Goal: Information Seeking & Learning: Find specific fact

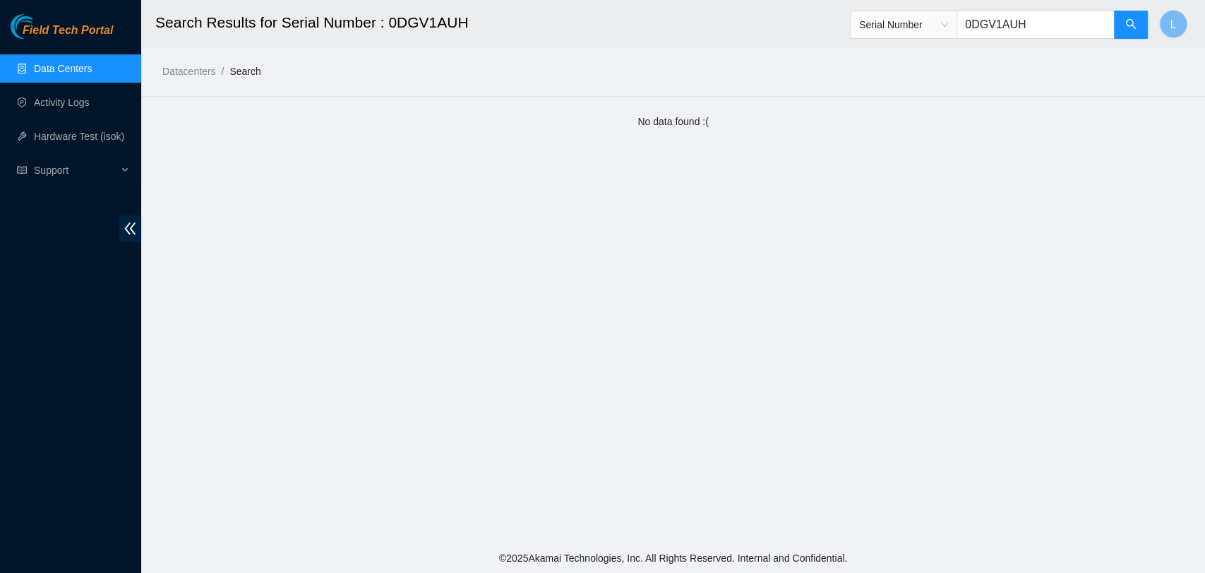
click at [65, 70] on link "Data Centers" at bounding box center [63, 68] width 58 height 11
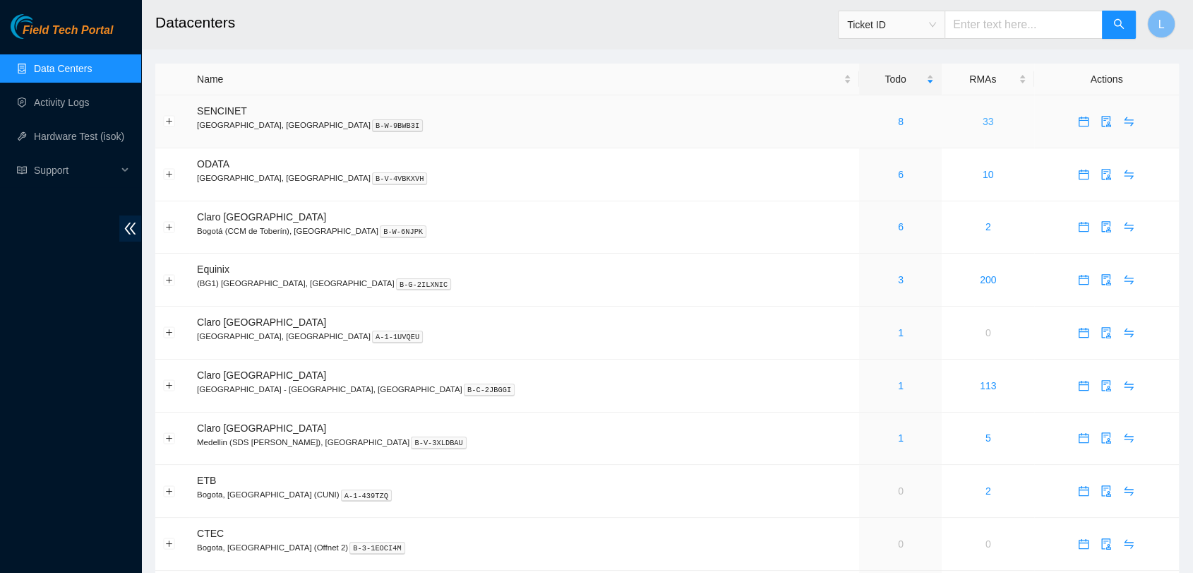
click at [983, 119] on link "33" at bounding box center [988, 121] width 11 height 11
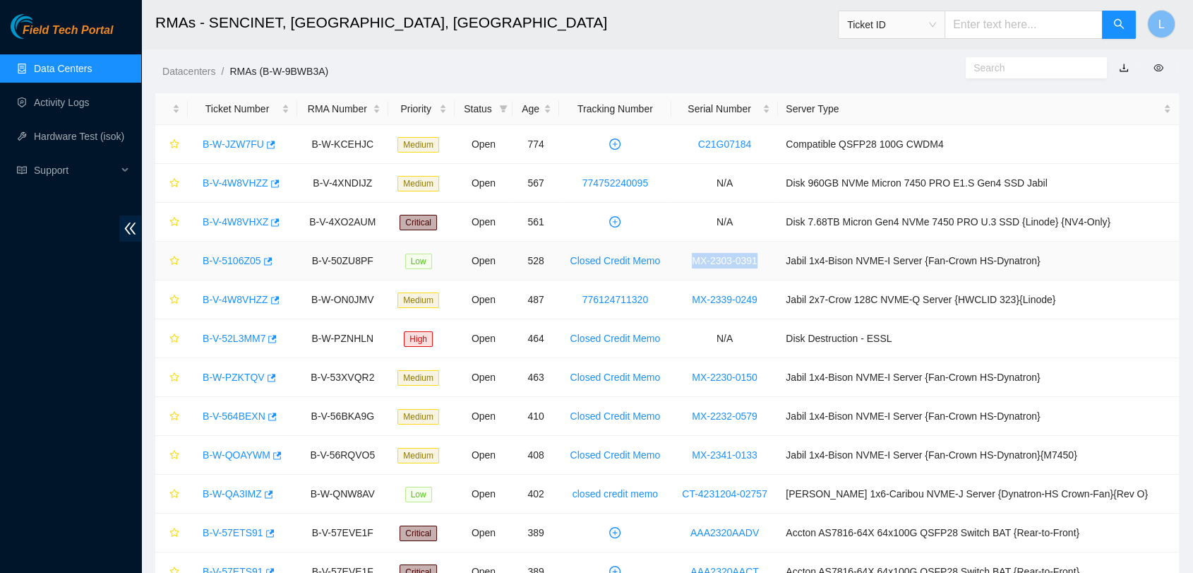
drag, startPoint x: 799, startPoint y: 263, endPoint x: 723, endPoint y: 261, distance: 75.6
click at [723, 261] on td "MX-2303-0391" at bounding box center [725, 261] width 107 height 39
copy link "MX-2303-0391"
click at [758, 258] on link "MX-2303-0391" at bounding box center [725, 260] width 66 height 11
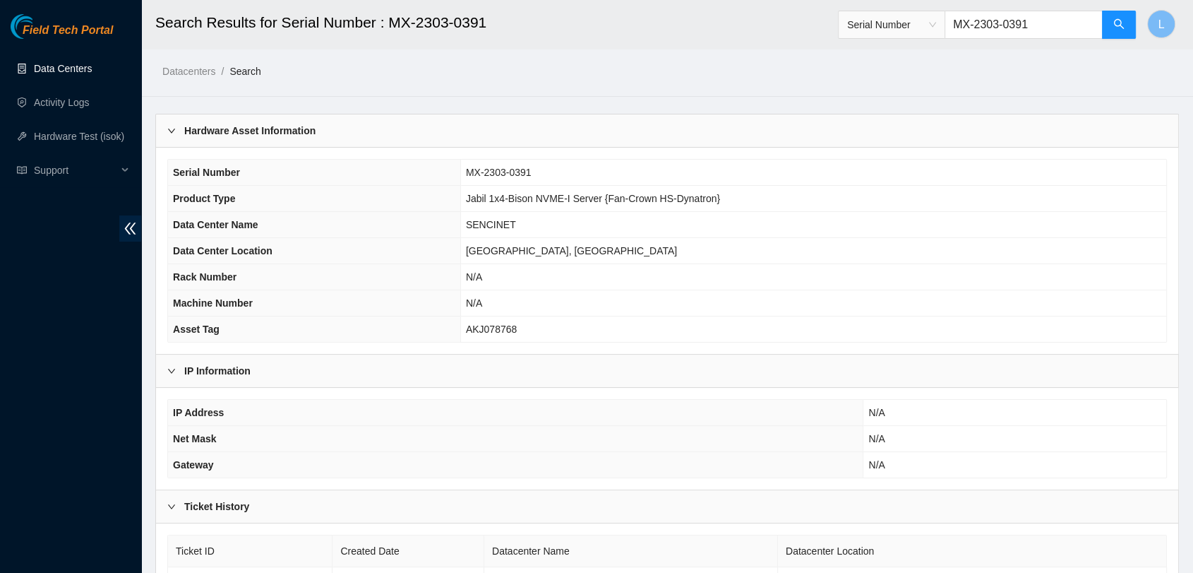
click at [71, 68] on link "Data Centers" at bounding box center [63, 68] width 58 height 11
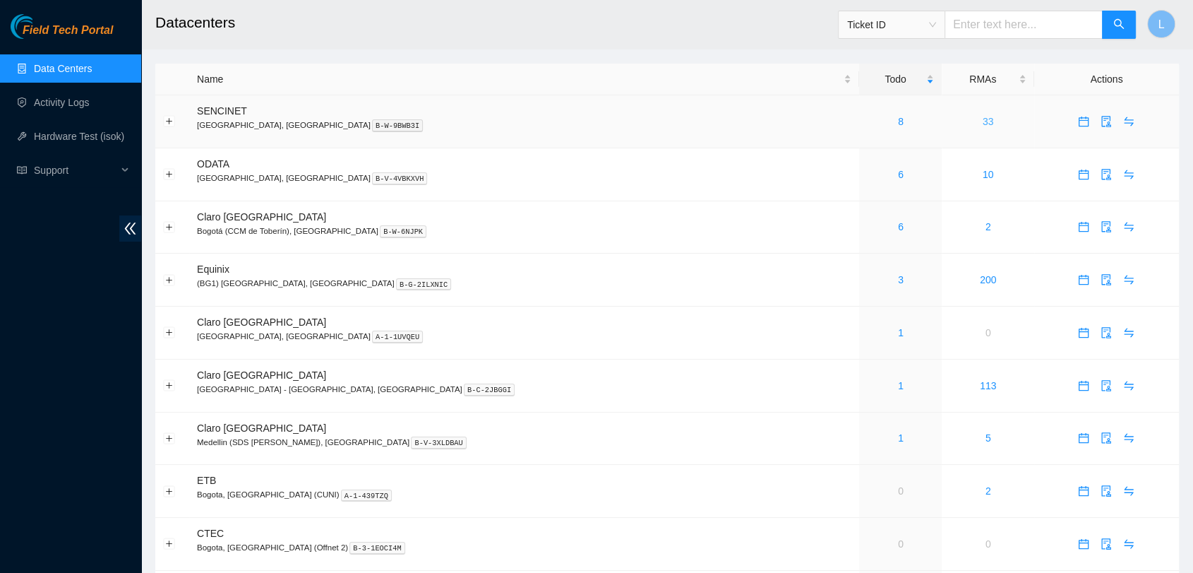
click at [983, 121] on link "33" at bounding box center [988, 121] width 11 height 11
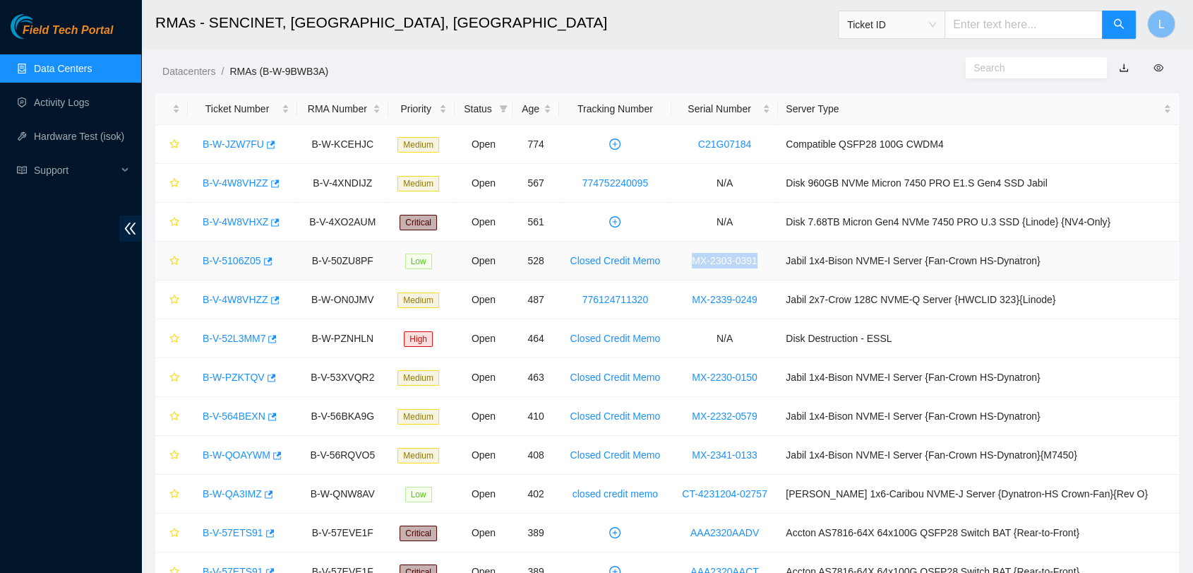
drag, startPoint x: 797, startPoint y: 261, endPoint x: 717, endPoint y: 266, distance: 79.2
click at [717, 266] on td "MX-2303-0391" at bounding box center [725, 261] width 107 height 39
copy link "MX-2303-0391"
click at [778, 381] on td "MX-2230-0150" at bounding box center [725, 377] width 107 height 39
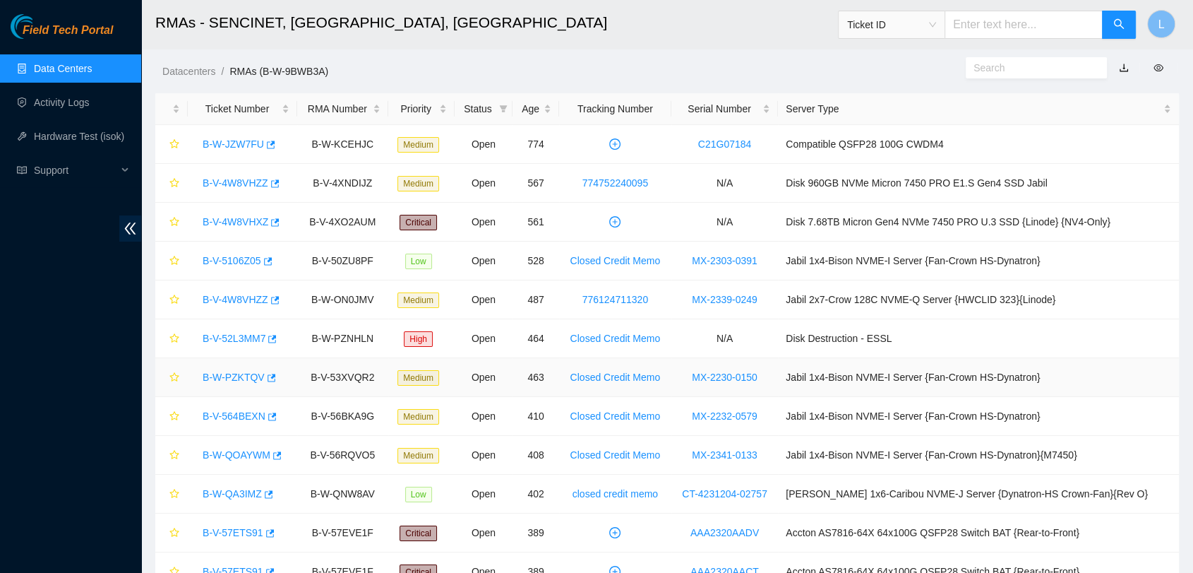
click at [778, 376] on td "MX-2230-0150" at bounding box center [725, 377] width 107 height 39
drag, startPoint x: 722, startPoint y: 378, endPoint x: 813, endPoint y: 380, distance: 91.1
click at [813, 380] on tr "B-W-PZKTQV B-V-53XVQR2 Medium Open 463 Closed Credit Memo MX-2230-0150 Jabil 1x…" at bounding box center [667, 377] width 1024 height 39
copy link "MX-2230-0150"
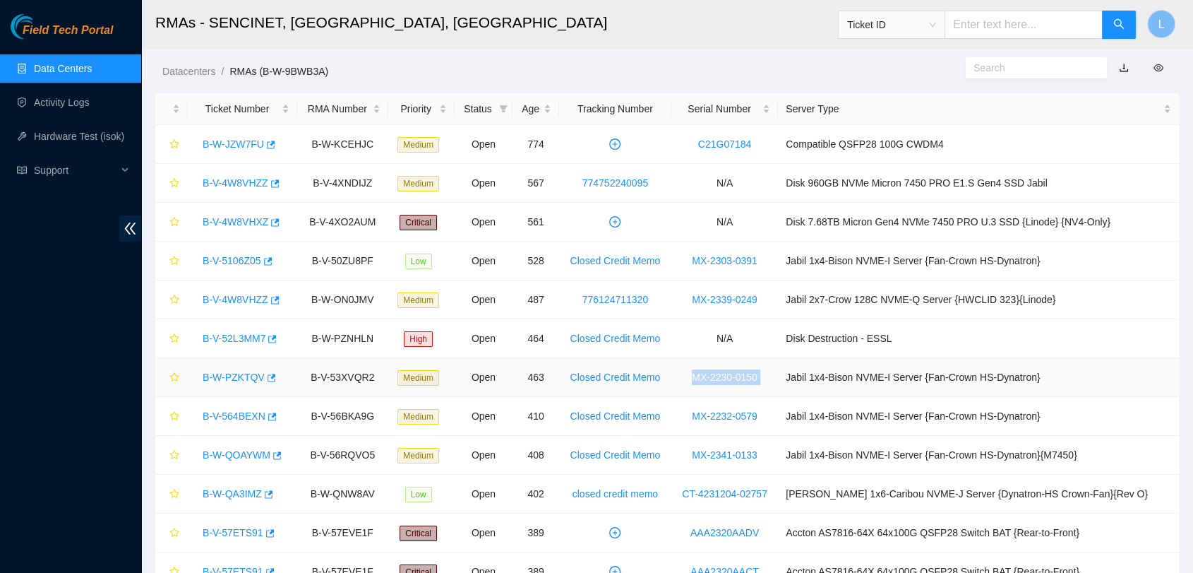
click at [778, 374] on td "MX-2230-0150" at bounding box center [725, 377] width 107 height 39
drag, startPoint x: 795, startPoint y: 374, endPoint x: 723, endPoint y: 372, distance: 72.1
click at [723, 372] on td "MX-2230-0150" at bounding box center [725, 377] width 107 height 39
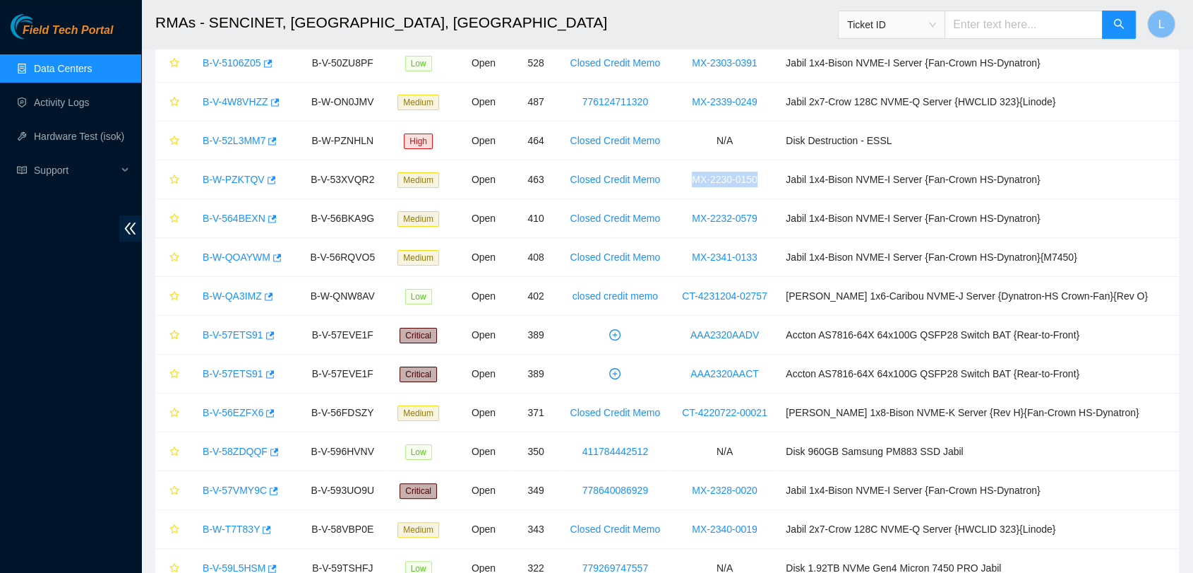
scroll to position [203, 0]
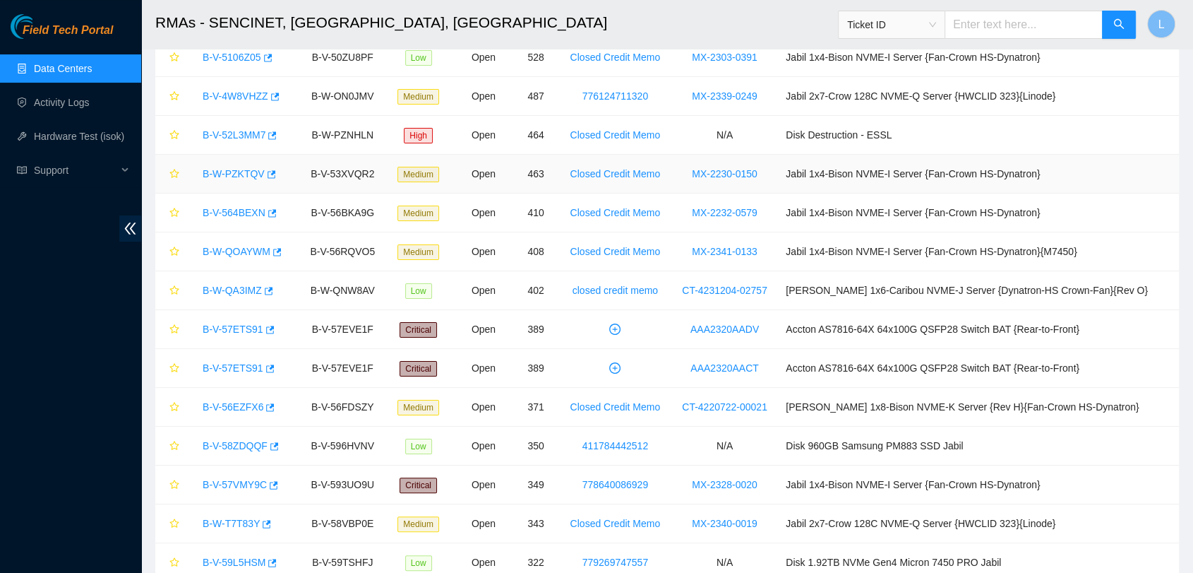
drag, startPoint x: 1192, startPoint y: 258, endPoint x: 1147, endPoint y: 162, distance: 105.8
click at [1147, 162] on td "Jabil 1x4-Bison NVME-I Server {Fan-Crown HS-Dynatron}" at bounding box center [978, 174] width 401 height 39
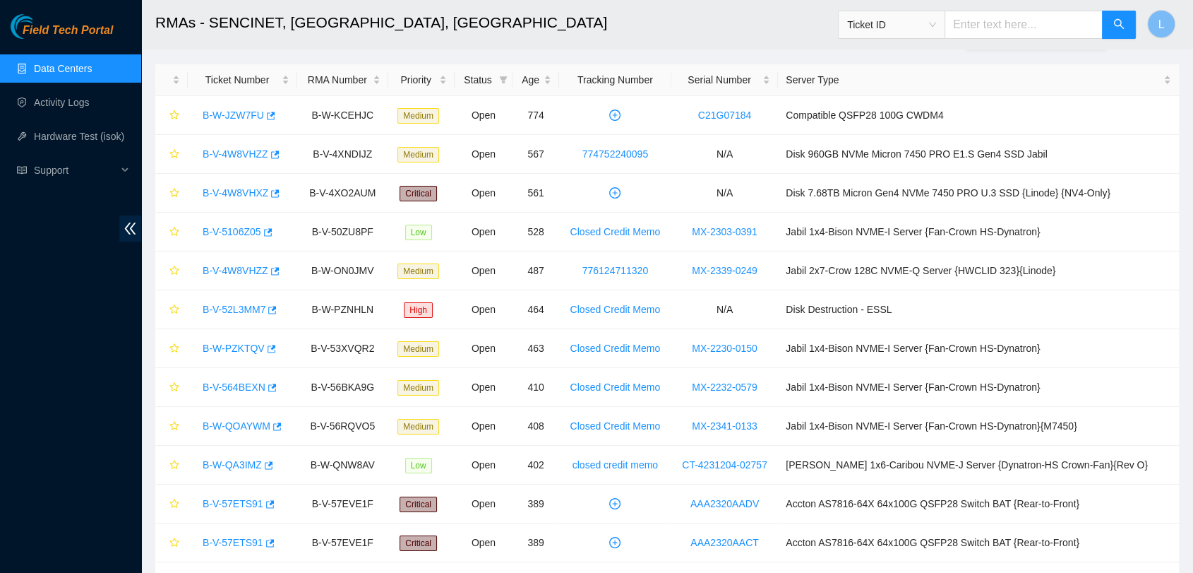
scroll to position [121, 0]
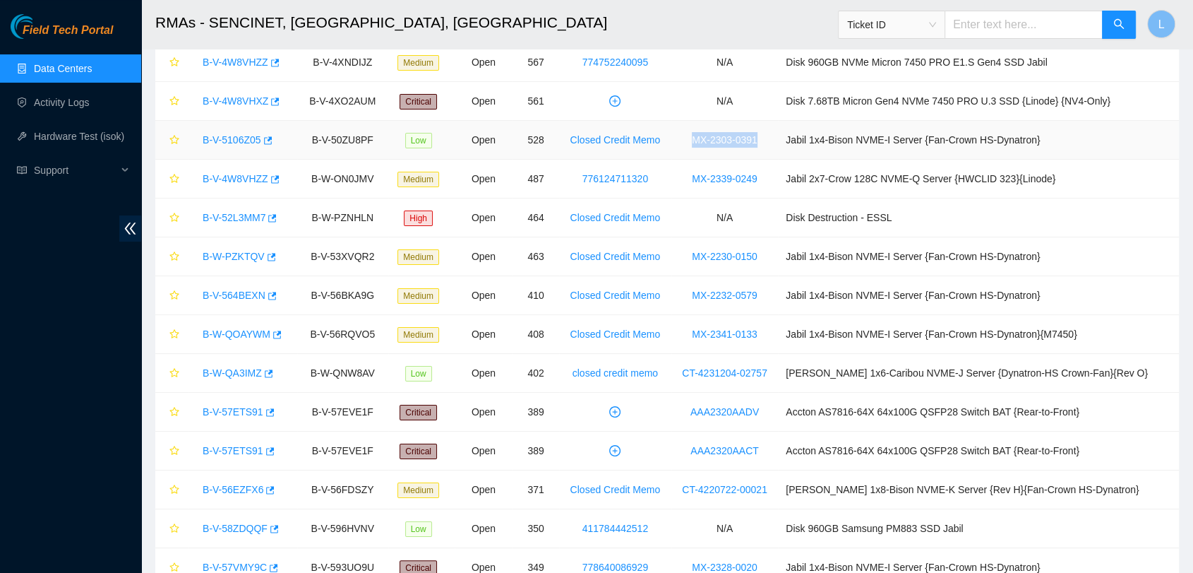
drag, startPoint x: 800, startPoint y: 141, endPoint x: 710, endPoint y: 133, distance: 90.7
click at [710, 133] on td "MX-2303-0391" at bounding box center [725, 140] width 107 height 39
copy link "MX-2303-0391"
drag, startPoint x: 791, startPoint y: 179, endPoint x: 724, endPoint y: 174, distance: 67.3
click at [724, 174] on td "MX-2339-0249" at bounding box center [725, 179] width 107 height 39
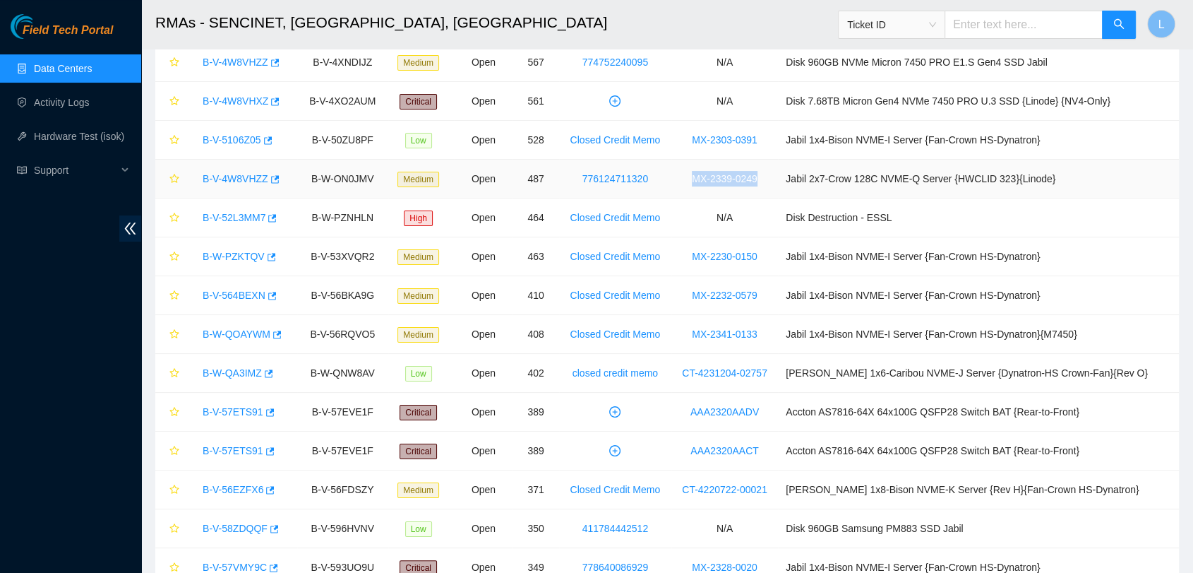
copy link "MX-2339-0249"
click at [778, 258] on td "MX-2230-0150" at bounding box center [725, 256] width 107 height 39
click at [778, 254] on td "MX-2230-0150" at bounding box center [725, 256] width 107 height 39
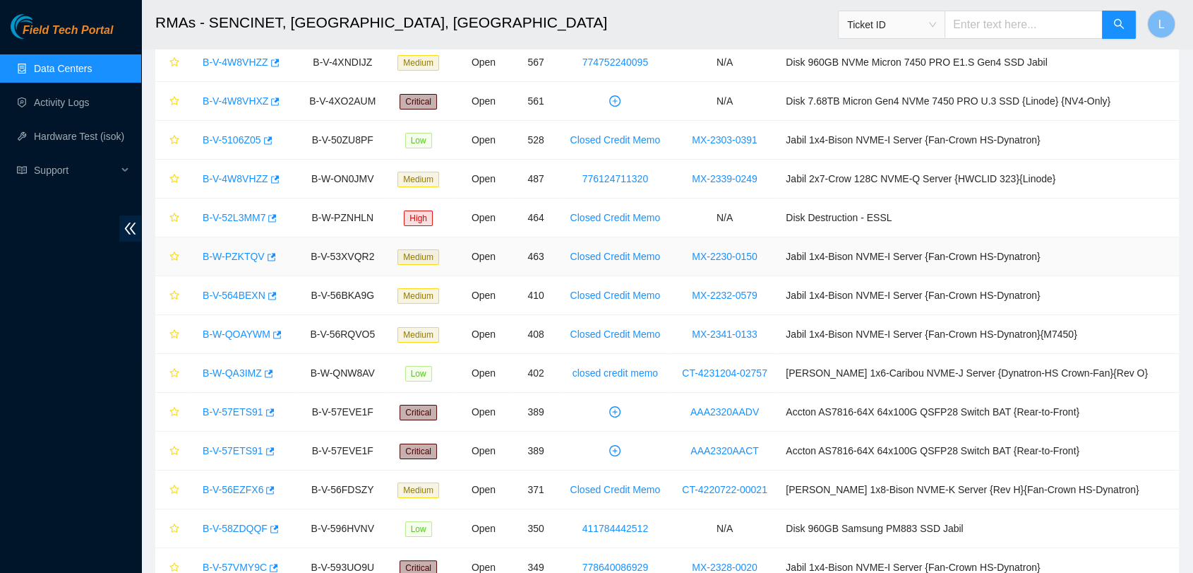
click at [778, 254] on td "MX-2230-0150" at bounding box center [725, 256] width 107 height 39
drag, startPoint x: 793, startPoint y: 254, endPoint x: 715, endPoint y: 250, distance: 78.5
click at [715, 250] on td "MX-2230-0150" at bounding box center [725, 256] width 107 height 39
copy link "MX-2230-0150"
drag, startPoint x: 796, startPoint y: 290, endPoint x: 723, endPoint y: 290, distance: 72.7
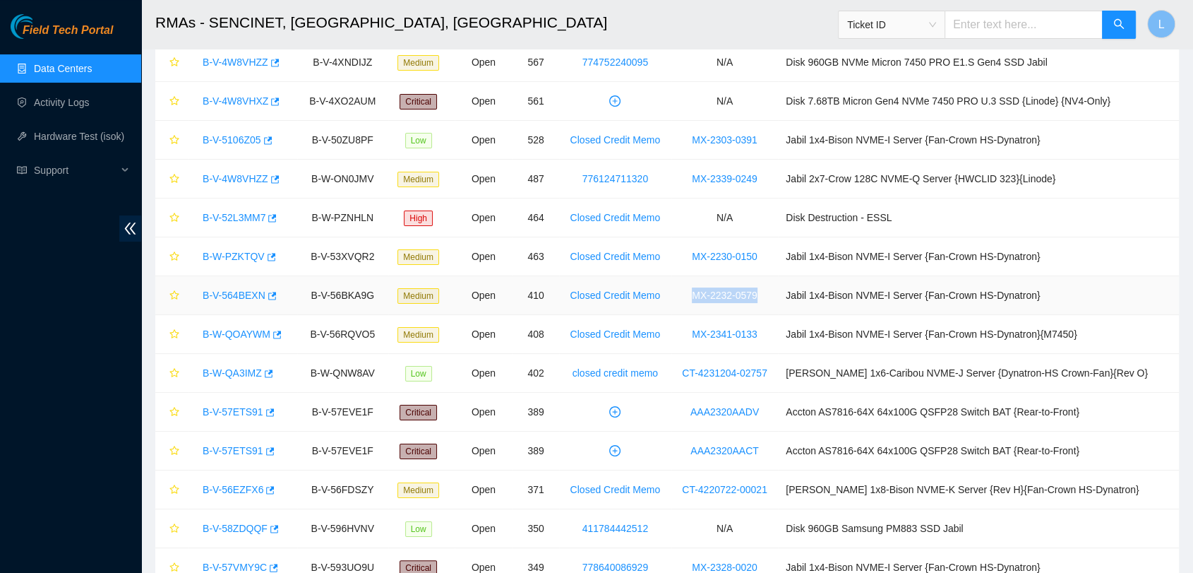
click at [723, 290] on td "MX-2232-0579" at bounding box center [725, 295] width 107 height 39
copy link "MX-2232-0579"
click at [778, 333] on td "MX-2341-0133" at bounding box center [725, 334] width 107 height 39
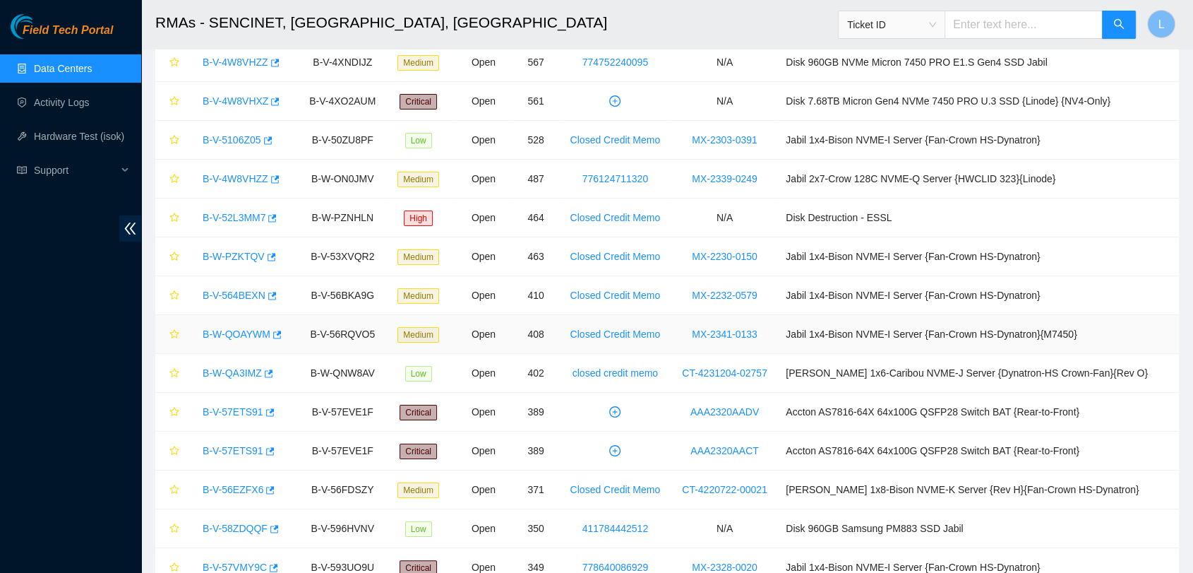
click at [778, 331] on td "MX-2341-0133" at bounding box center [725, 334] width 107 height 39
drag, startPoint x: 800, startPoint y: 331, endPoint x: 688, endPoint y: 325, distance: 112.5
click at [688, 325] on tr "B-W-QOAYWM B-V-56RQVO5 Medium Open 408 Closed Credit Memo MX-2341-0133 Jabil 1x…" at bounding box center [667, 334] width 1024 height 39
copy tr "MX-2341-0133"
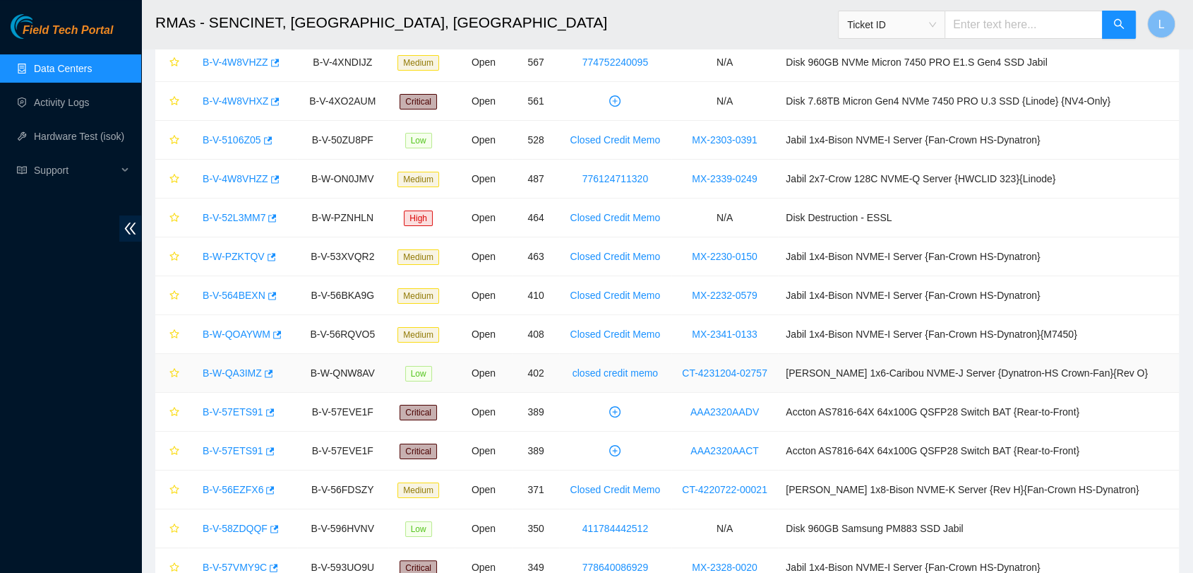
click at [709, 354] on td "CT-4231204-02757" at bounding box center [725, 373] width 107 height 39
drag, startPoint x: 803, startPoint y: 369, endPoint x: 711, endPoint y: 368, distance: 91.8
click at [711, 368] on td "CT-4231204-02757" at bounding box center [725, 373] width 107 height 39
copy link "CT-4231204-02757"
drag, startPoint x: 794, startPoint y: 407, endPoint x: 723, endPoint y: 403, distance: 71.4
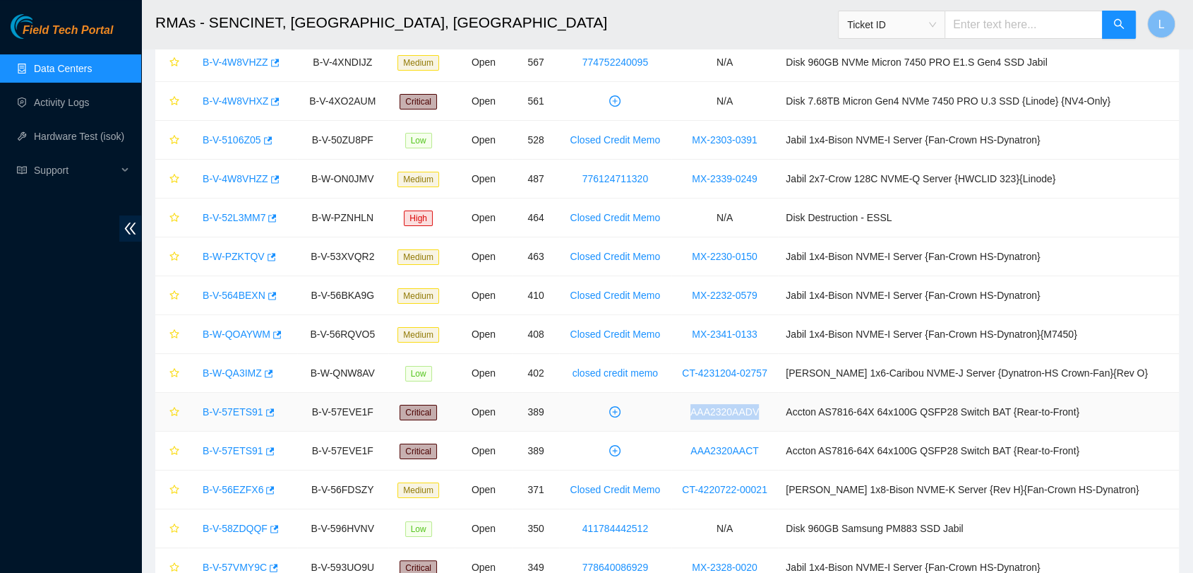
click at [723, 403] on td "AAA2320AADV" at bounding box center [725, 412] width 107 height 39
copy link "AAA2320AADV"
drag, startPoint x: 802, startPoint y: 450, endPoint x: 713, endPoint y: 446, distance: 89.8
click at [713, 446] on td "AAA2320AACT" at bounding box center [725, 450] width 107 height 39
copy link "AAA2320AACT"
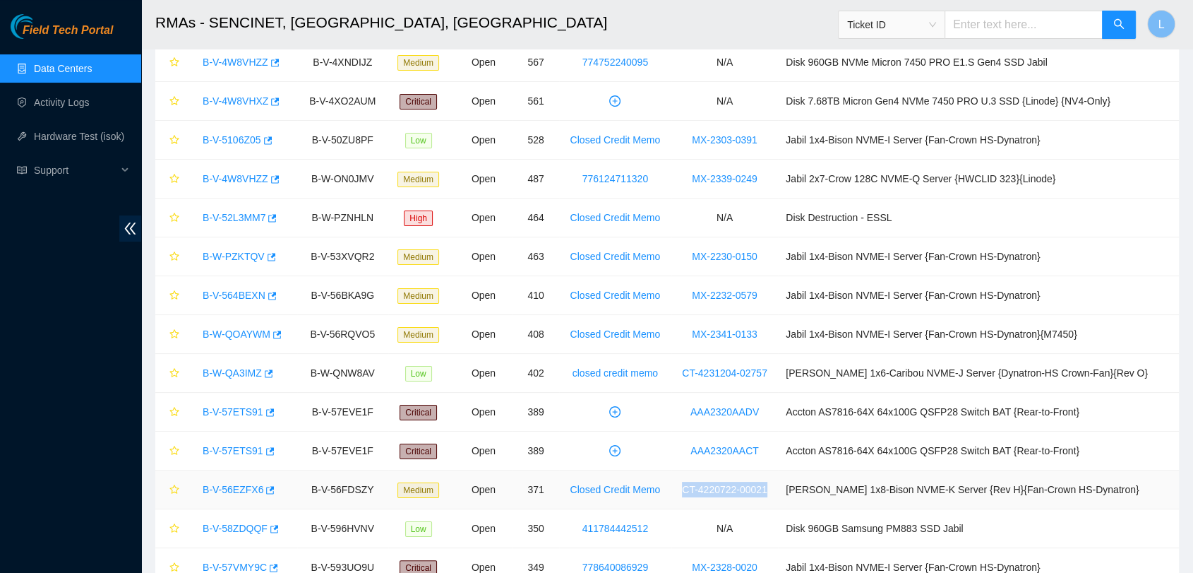
drag, startPoint x: 799, startPoint y: 490, endPoint x: 688, endPoint y: 487, distance: 110.9
click at [688, 487] on tr "B-V-56EZFX6 B-V-56FDSZY Medium Open 371 Closed Credit Memo CT-4220722-00021 [PE…" at bounding box center [667, 489] width 1024 height 39
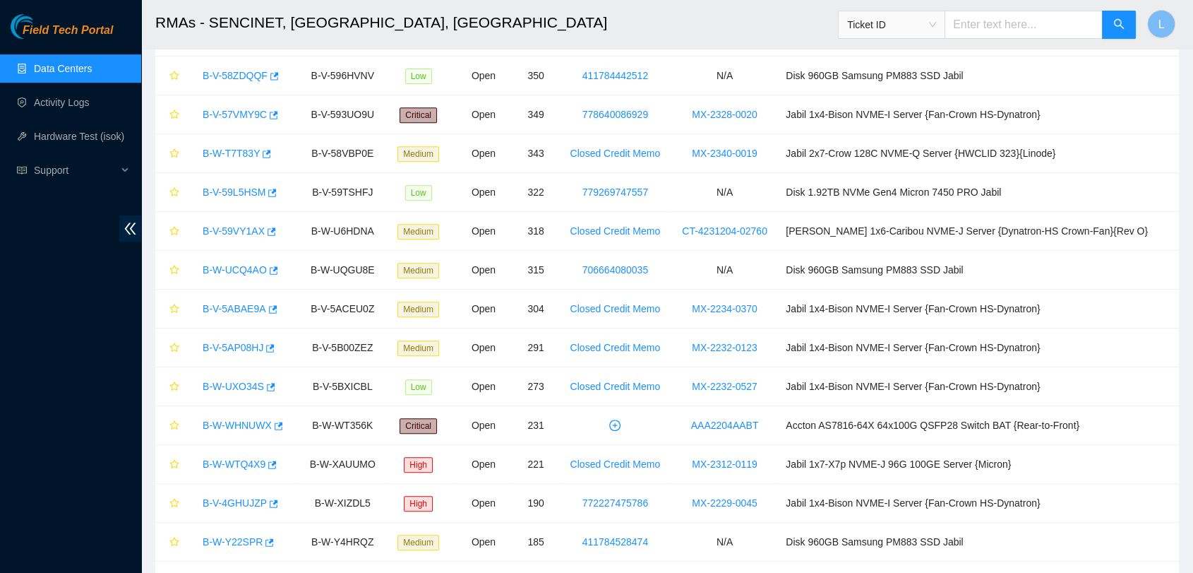
scroll to position [575, 0]
drag, startPoint x: 797, startPoint y: 109, endPoint x: 712, endPoint y: 114, distance: 84.9
click at [712, 114] on td "MX-2328-0020" at bounding box center [725, 113] width 107 height 39
drag, startPoint x: 797, startPoint y: 147, endPoint x: 716, endPoint y: 154, distance: 81.5
click at [716, 154] on td "MX-2340-0019" at bounding box center [725, 152] width 107 height 39
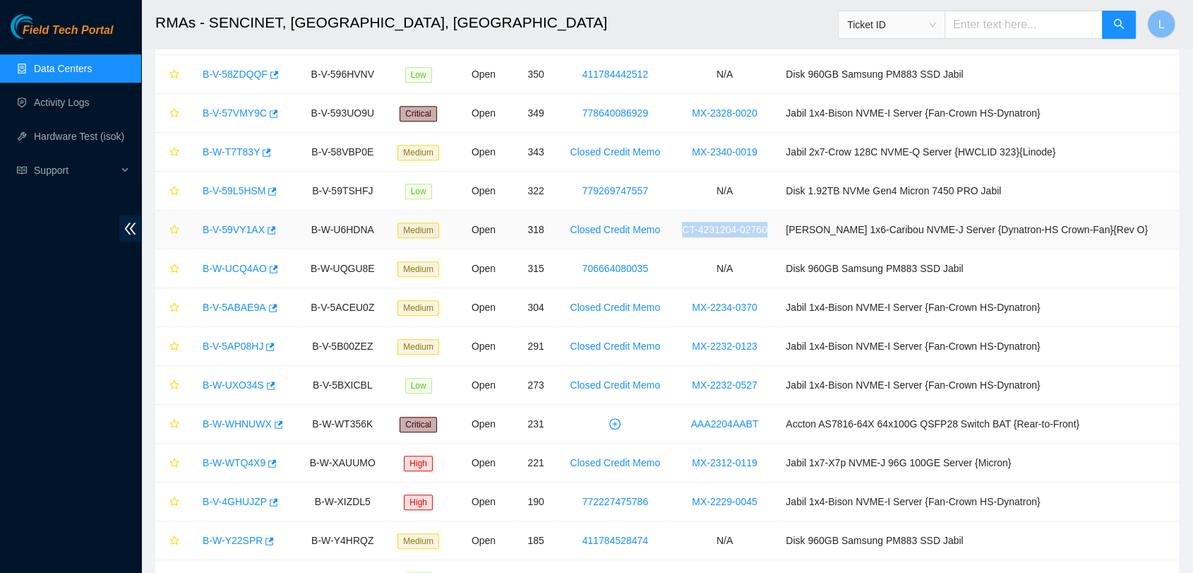
drag, startPoint x: 808, startPoint y: 233, endPoint x: 715, endPoint y: 231, distance: 93.2
click at [715, 231] on td "CT-4231204-02760" at bounding box center [725, 229] width 107 height 39
drag, startPoint x: 792, startPoint y: 307, endPoint x: 717, endPoint y: 310, distance: 74.9
click at [717, 310] on td "MX-2234-0370" at bounding box center [725, 307] width 107 height 39
drag, startPoint x: 799, startPoint y: 346, endPoint x: 723, endPoint y: 340, distance: 76.5
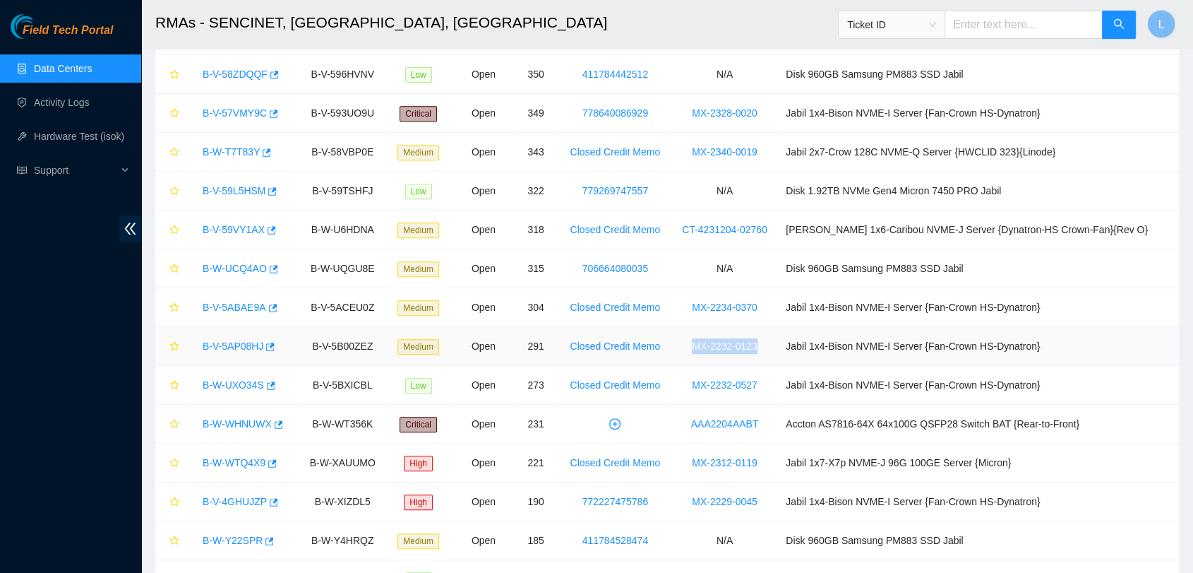
click at [723, 340] on td "MX-2232-0123" at bounding box center [725, 346] width 107 height 39
drag, startPoint x: 793, startPoint y: 378, endPoint x: 703, endPoint y: 383, distance: 89.9
click at [703, 383] on td "MX-2232-0527" at bounding box center [725, 385] width 107 height 39
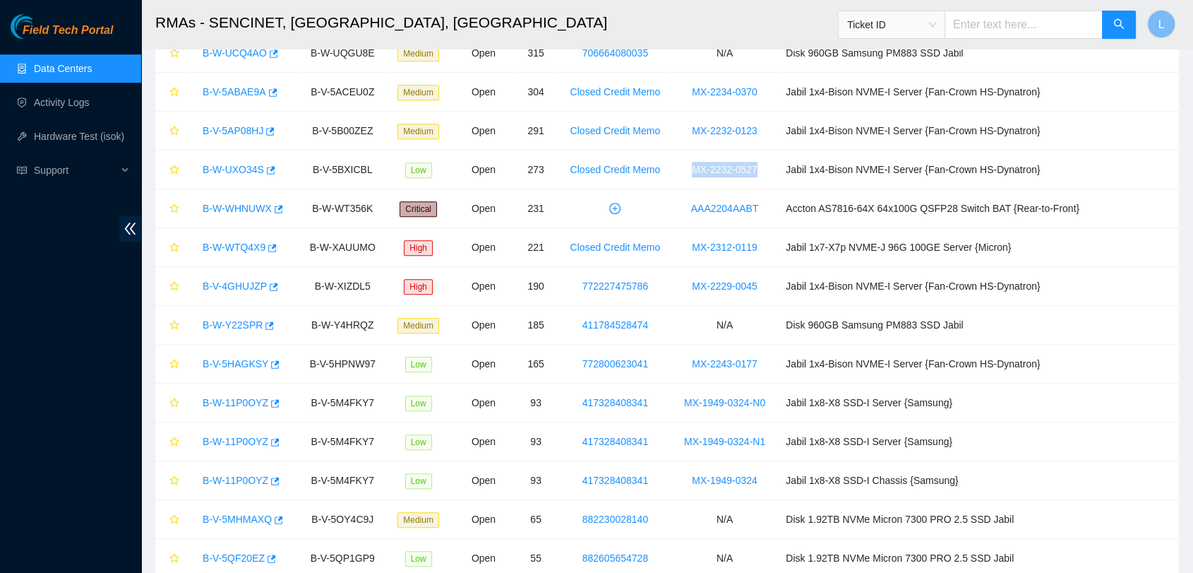
scroll to position [876, 0]
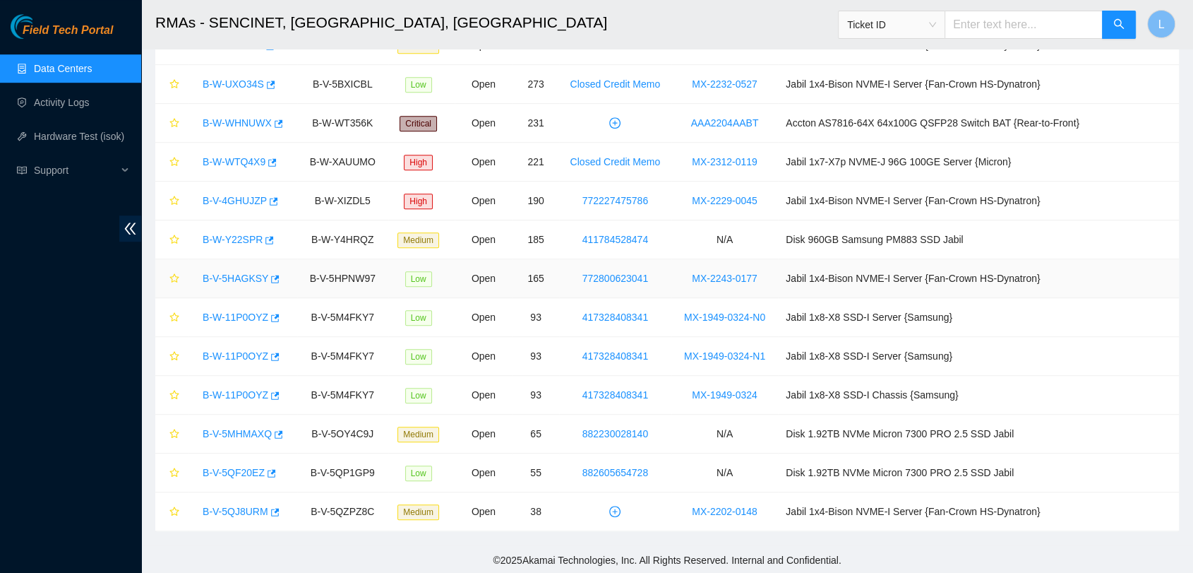
click at [778, 285] on td "MX-2243-0177" at bounding box center [725, 278] width 107 height 39
click at [778, 511] on td "MX-2202-0148" at bounding box center [725, 511] width 107 height 39
drag, startPoint x: 793, startPoint y: 162, endPoint x: 705, endPoint y: 155, distance: 87.8
click at [705, 155] on td "MX-2312-0119" at bounding box center [725, 162] width 107 height 39
click at [936, 25] on span "Ticket ID" at bounding box center [891, 24] width 89 height 21
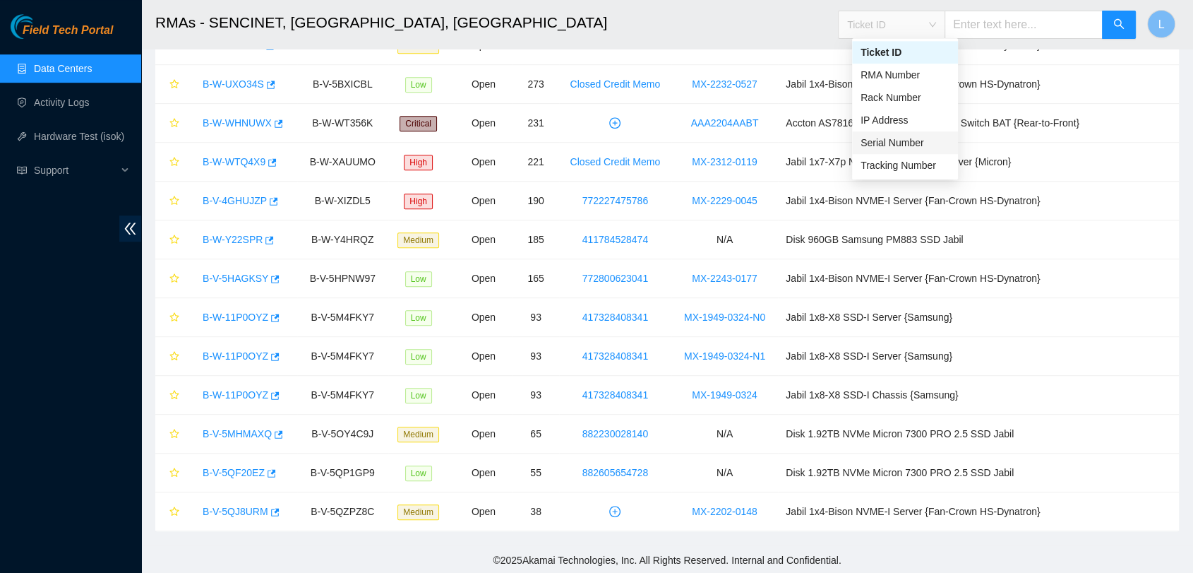
click at [898, 137] on div "Serial Number" at bounding box center [905, 143] width 89 height 16
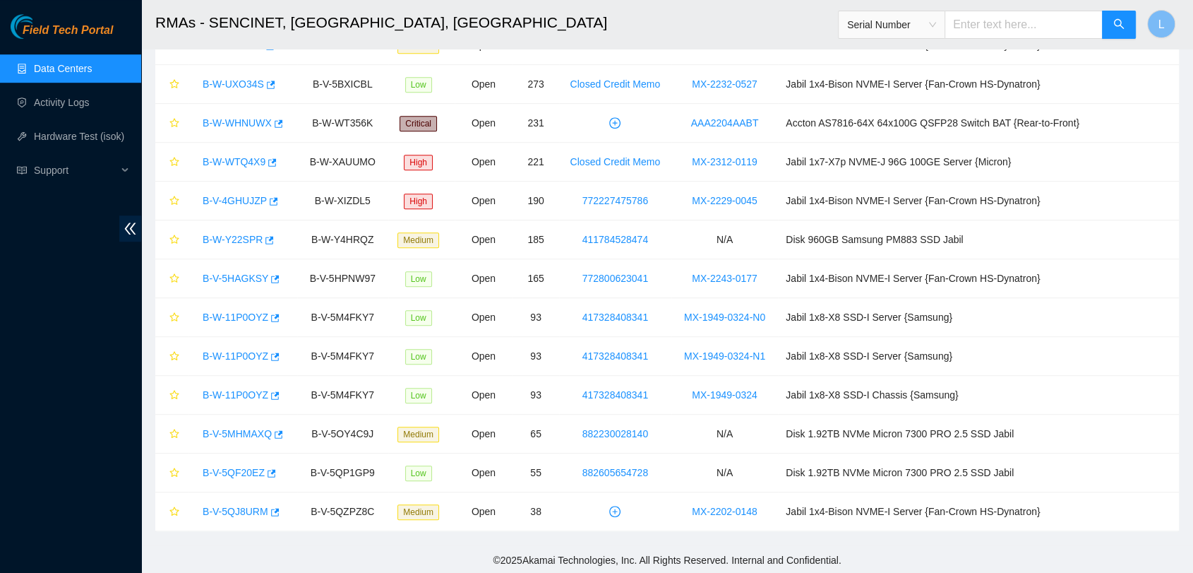
click at [1001, 30] on input "text" at bounding box center [1024, 25] width 158 height 28
paste input "CT-4200602-00229"
type input "CT-4200602-00229"
click at [1117, 25] on icon "search" at bounding box center [1119, 23] width 11 height 11
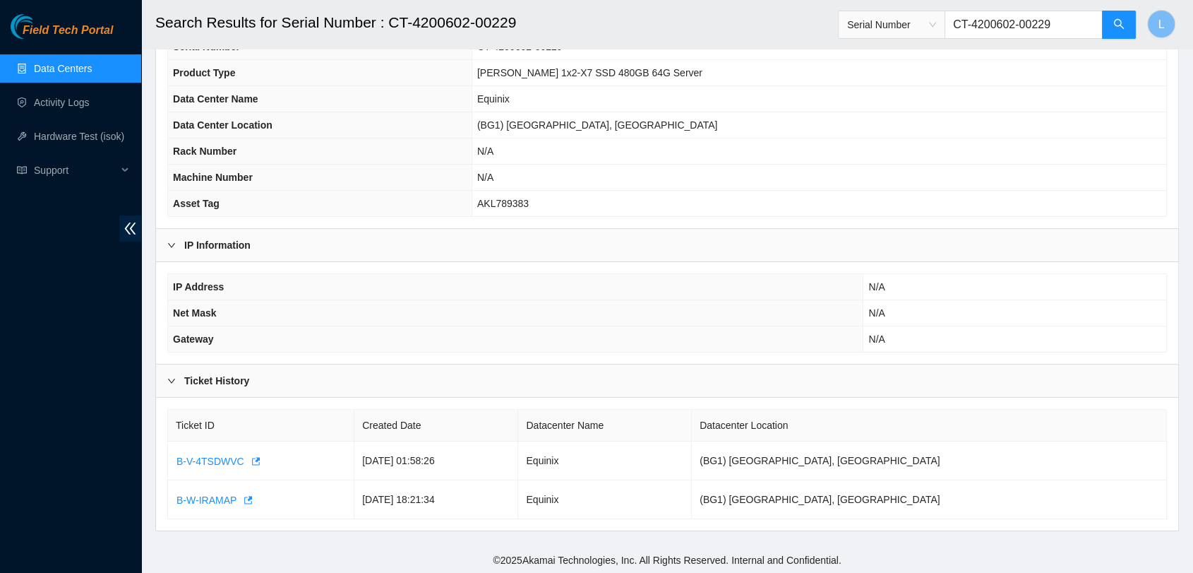
scroll to position [45, 0]
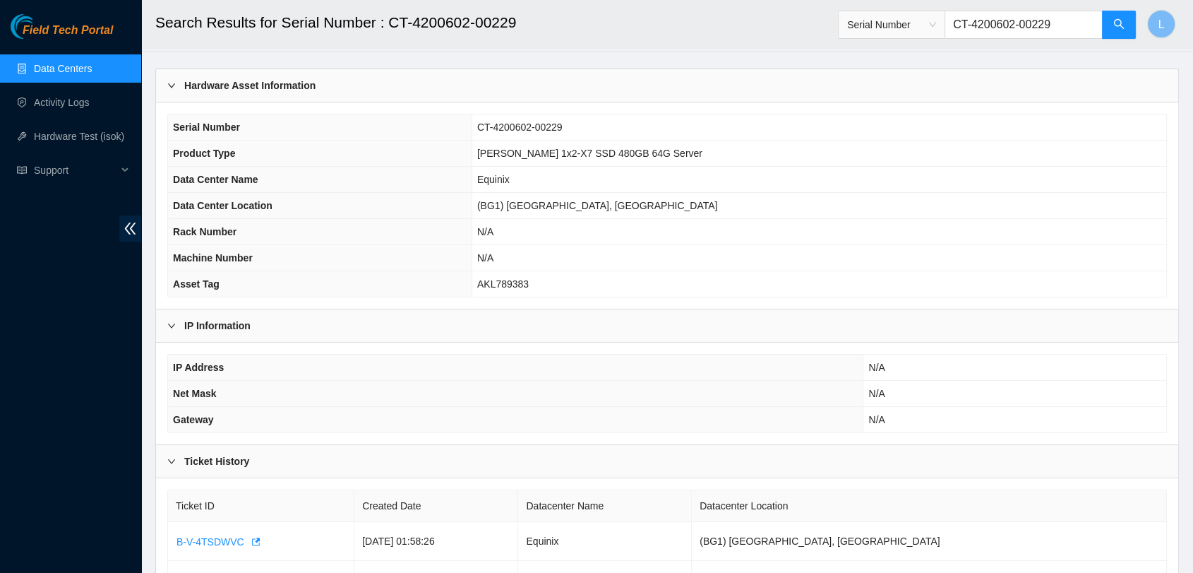
click at [1027, 25] on input "CT-4200602-00229" at bounding box center [1024, 25] width 158 height 28
click at [1117, 23] on icon "search" at bounding box center [1119, 23] width 11 height 11
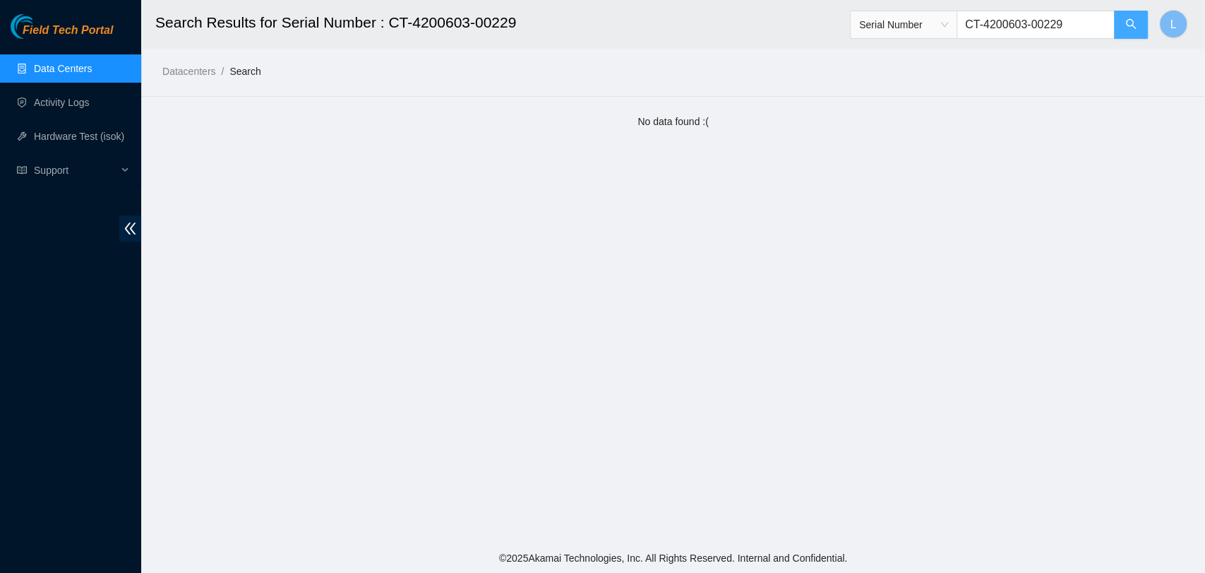
click at [1117, 23] on button "button" at bounding box center [1131, 25] width 34 height 28
click at [1119, 22] on button "button" at bounding box center [1131, 25] width 34 height 28
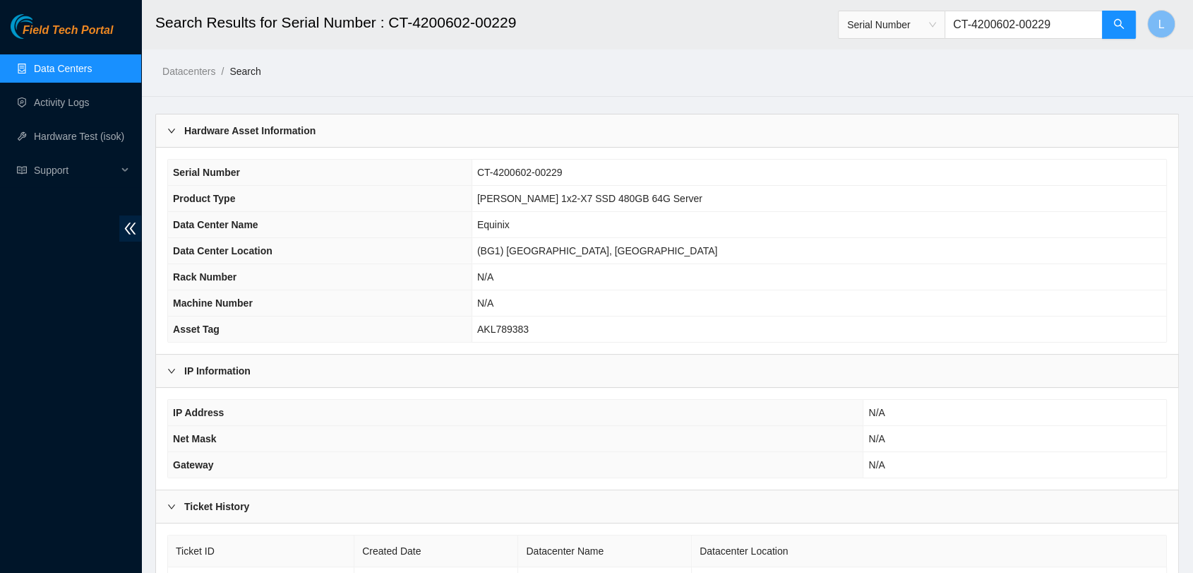
click at [633, 319] on td "AKL789383" at bounding box center [819, 329] width 695 height 26
click at [1079, 22] on input "CT-4200602-00229" at bounding box center [1024, 25] width 158 height 28
drag, startPoint x: 1079, startPoint y: 22, endPoint x: 921, endPoint y: 9, distance: 158.7
click at [921, 9] on span "Serial Number CT-4200602-00229" at bounding box center [987, 20] width 299 height 37
paste input "185"
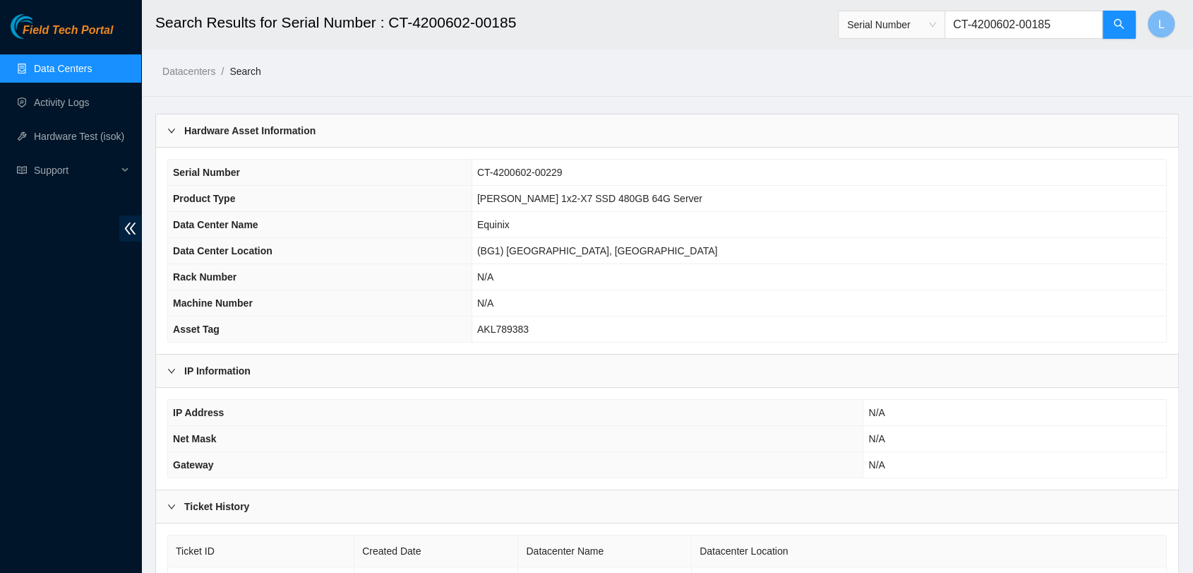
drag, startPoint x: 1072, startPoint y: 25, endPoint x: 867, endPoint y: 16, distance: 205.0
click at [867, 16] on span "Serial Number CT-4200602-00185" at bounding box center [987, 25] width 299 height 28
paste input "3-00229"
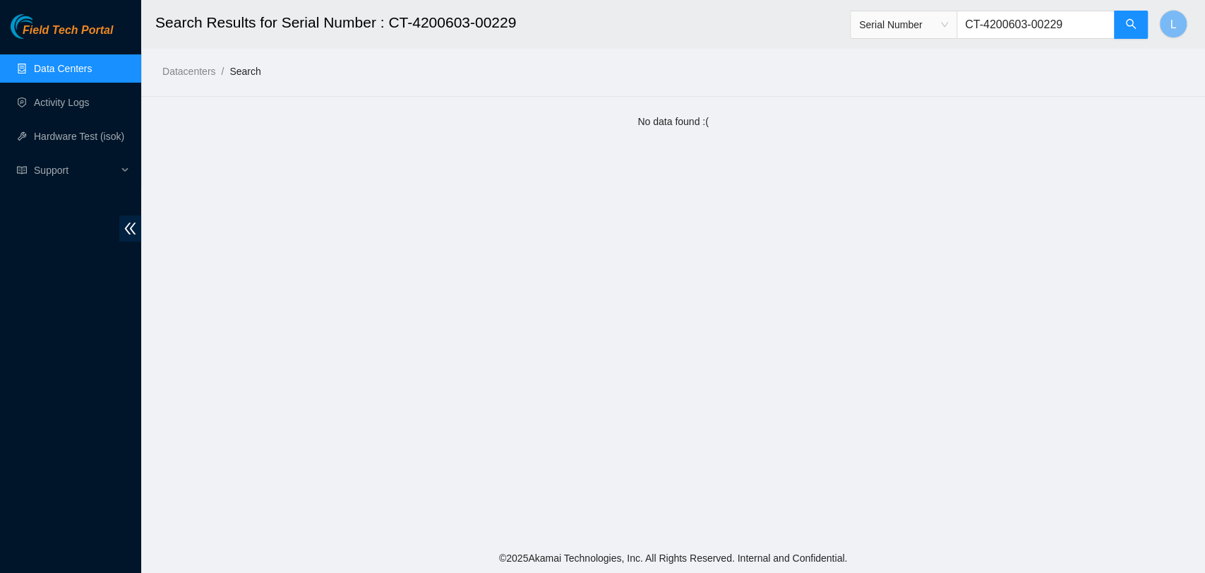
click at [1039, 24] on input "CT-4200603-00229" at bounding box center [1036, 25] width 158 height 28
click at [1131, 21] on icon "search" at bounding box center [1131, 23] width 11 height 11
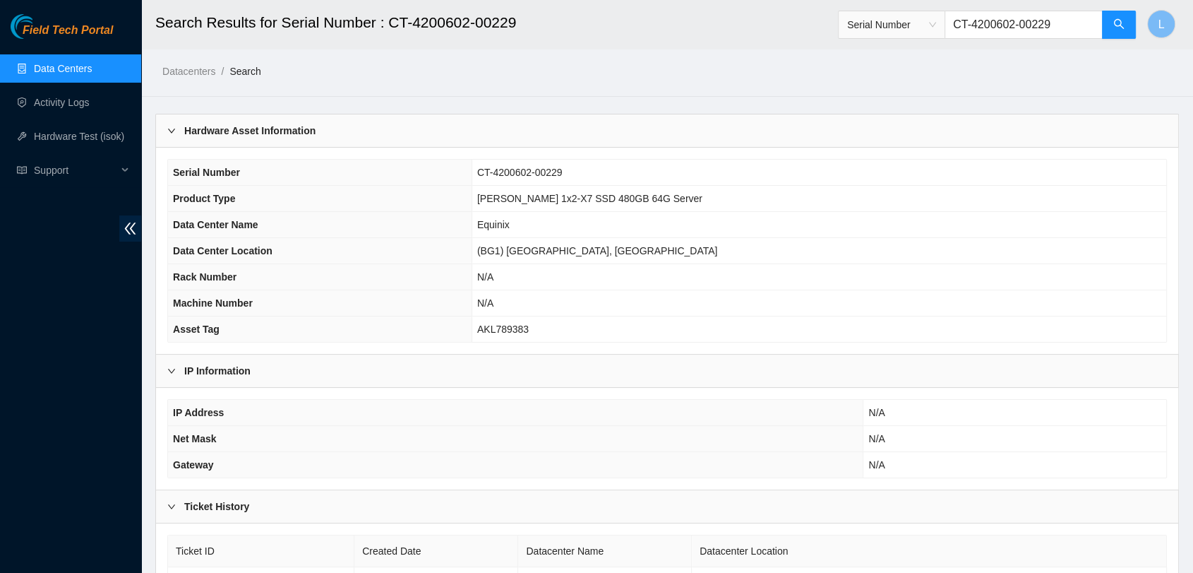
click at [1063, 24] on input "CT-4200602-00229" at bounding box center [1024, 25] width 158 height 28
drag, startPoint x: 1063, startPoint y: 24, endPoint x: 956, endPoint y: 20, distance: 106.7
click at [956, 20] on span "Serial Number CT-4200602-00229" at bounding box center [987, 25] width 299 height 28
paste input "185"
click at [1120, 18] on icon "search" at bounding box center [1119, 23] width 11 height 11
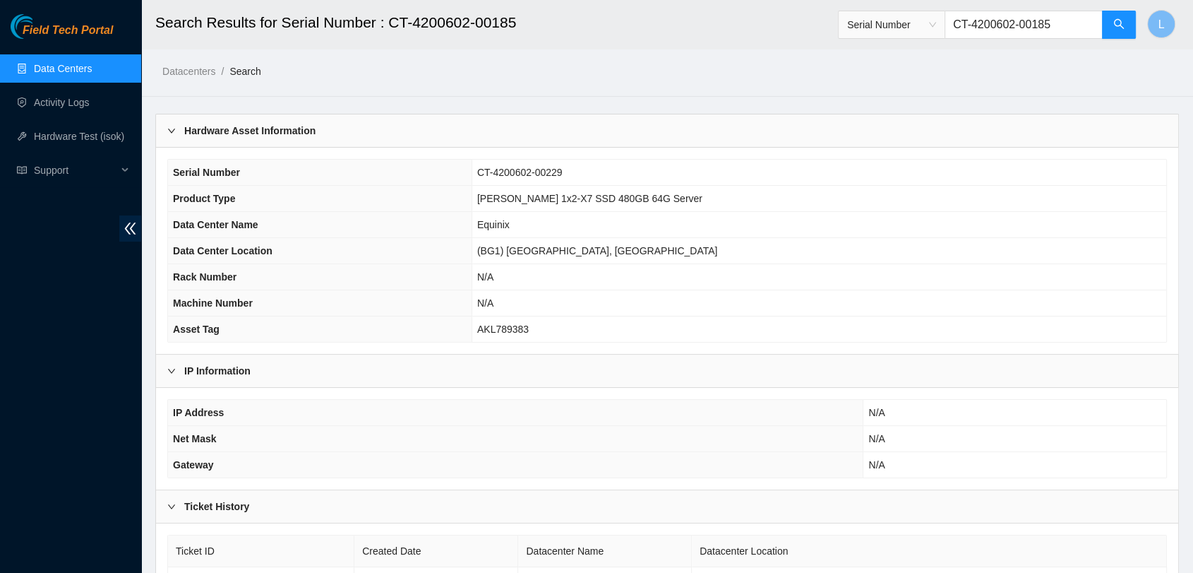
click at [1137, 137] on div "Hardware Asset Information" at bounding box center [667, 130] width 1023 height 32
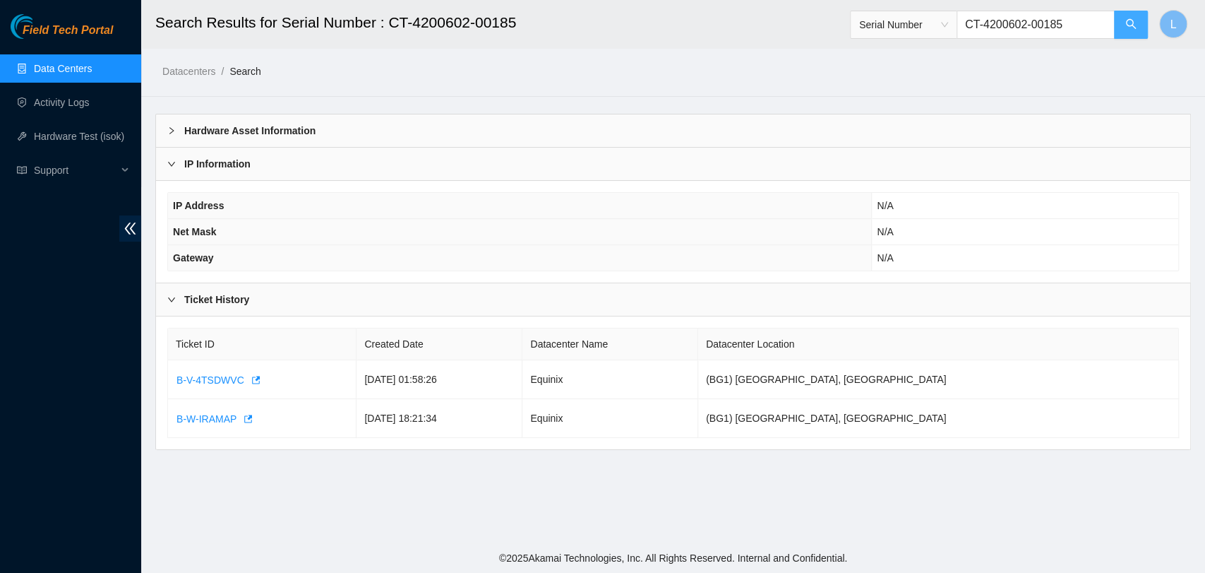
click at [1128, 20] on icon "search" at bounding box center [1131, 24] width 10 height 10
click at [1016, 148] on div "IP Information" at bounding box center [673, 164] width 1035 height 32
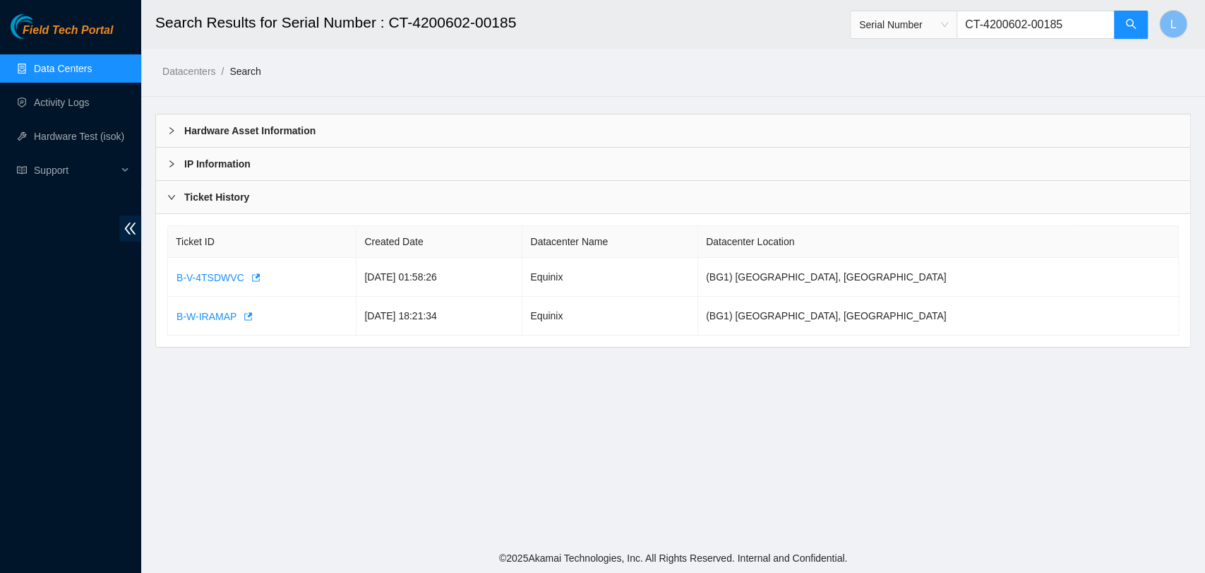
click at [177, 133] on div at bounding box center [175, 131] width 17 height 16
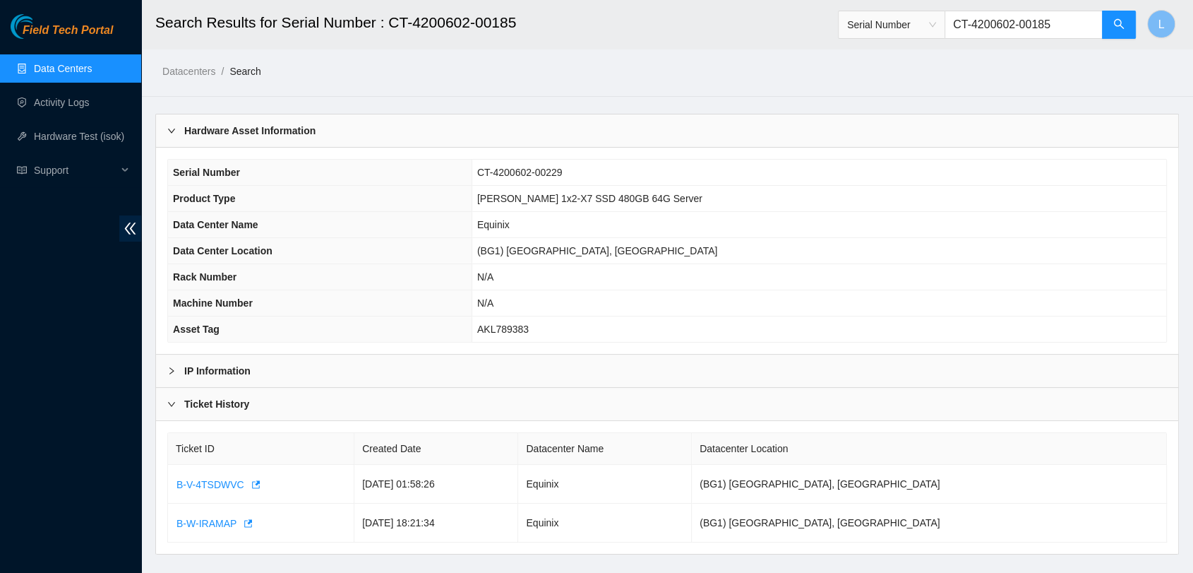
click at [720, 279] on td "N/A" at bounding box center [819, 277] width 695 height 26
click at [1070, 23] on input "CT-4200602-00185" at bounding box center [1024, 25] width 158 height 28
drag, startPoint x: 1070, startPoint y: 23, endPoint x: 946, endPoint y: 22, distance: 124.3
click at [946, 22] on span "Serial Number CT-4200602-00185" at bounding box center [987, 25] width 299 height 28
paste input "181004-00277"
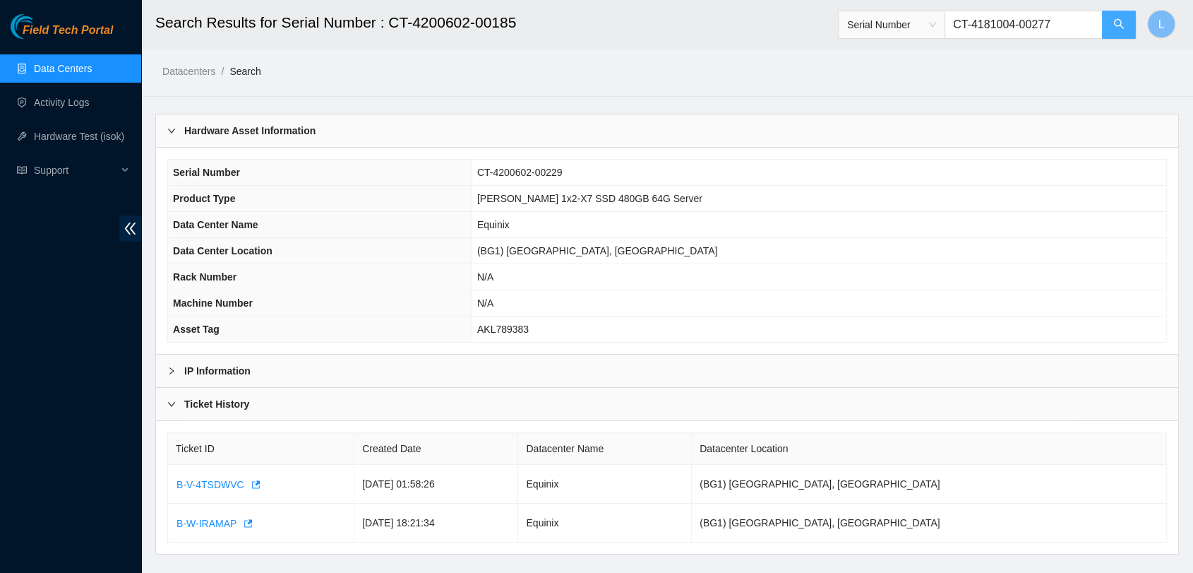
click at [1123, 30] on span "search" at bounding box center [1119, 24] width 11 height 13
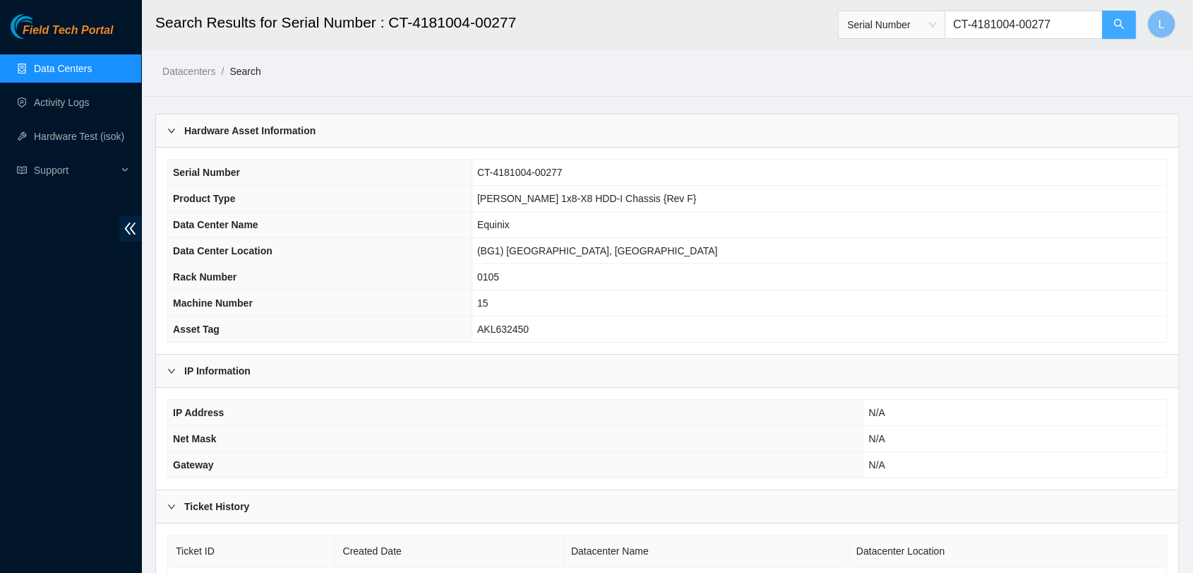
click at [1123, 30] on span "search" at bounding box center [1119, 24] width 11 height 13
click at [655, 328] on td "AKL632450" at bounding box center [819, 329] width 695 height 26
click at [1073, 30] on input "CT-4181004-00277" at bounding box center [1024, 25] width 158 height 28
drag, startPoint x: 1073, startPoint y: 30, endPoint x: 950, endPoint y: 0, distance: 126.6
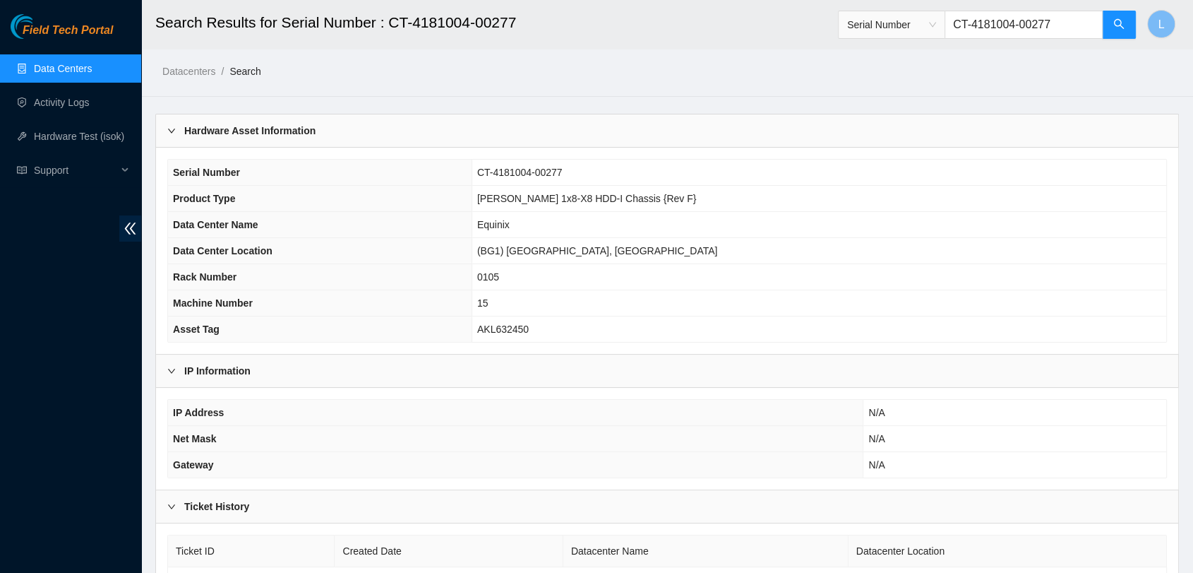
click at [950, 0] on header "Search Results for Serial Number : CT-4181004-00277 Serial Number CT-4181004-00…" at bounding box center [737, 24] width 1193 height 49
paste input "MX-2019-1666"
click at [1114, 28] on icon "search" at bounding box center [1119, 23] width 11 height 11
type input "MX-2019-1666"
